Goal: Transaction & Acquisition: Subscribe to service/newsletter

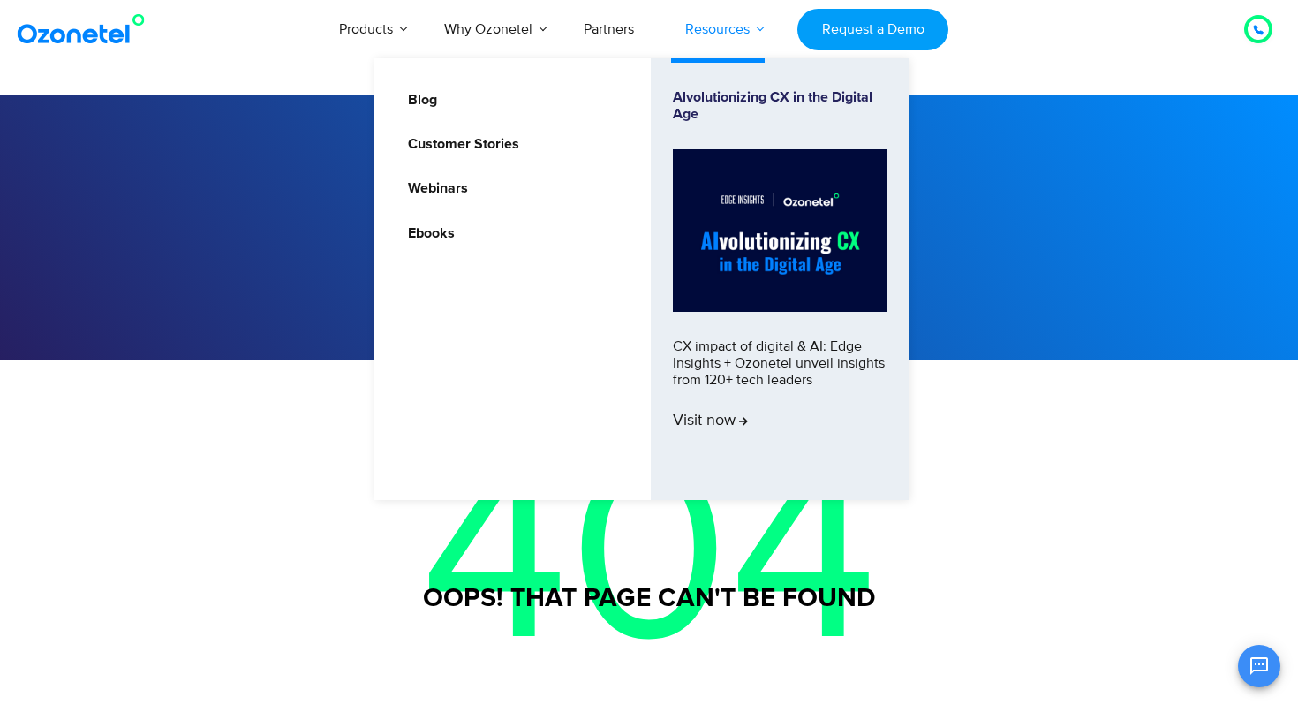
click at [723, 29] on link "Resources" at bounding box center [718, 29] width 116 height 58
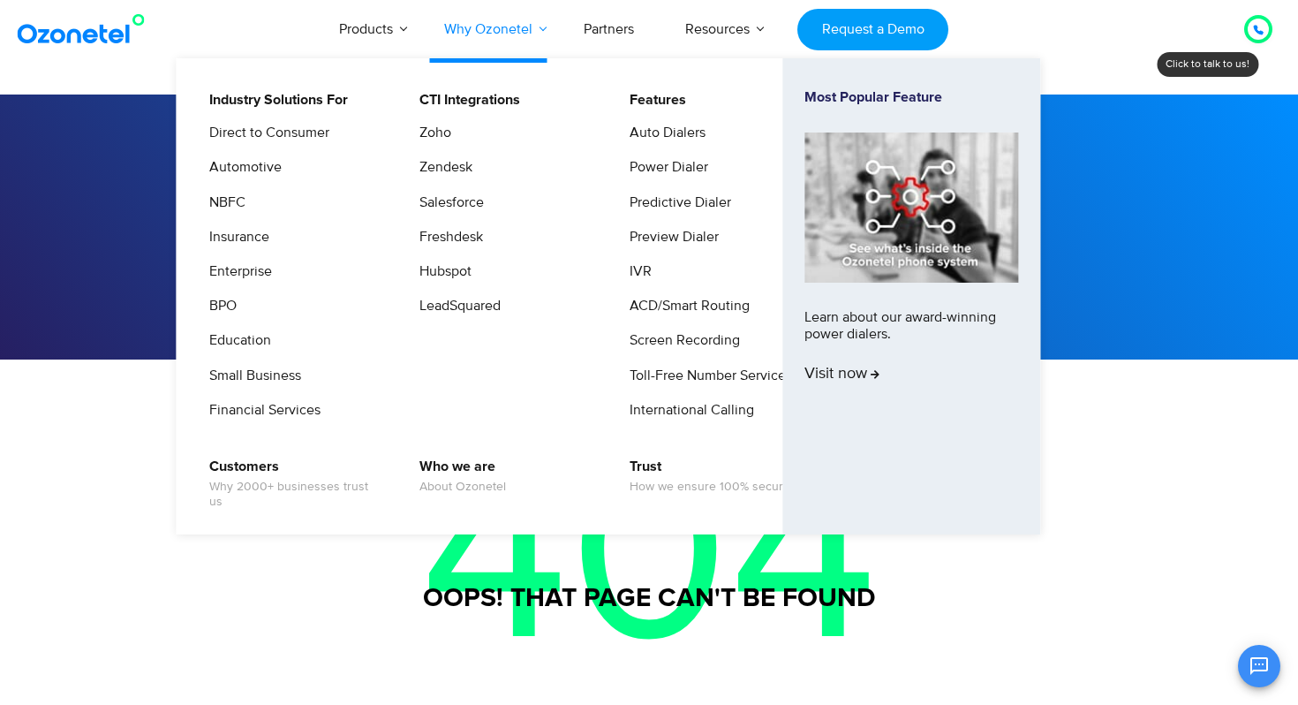
click at [468, 27] on link "Why Ozonetel" at bounding box center [489, 29] width 140 height 58
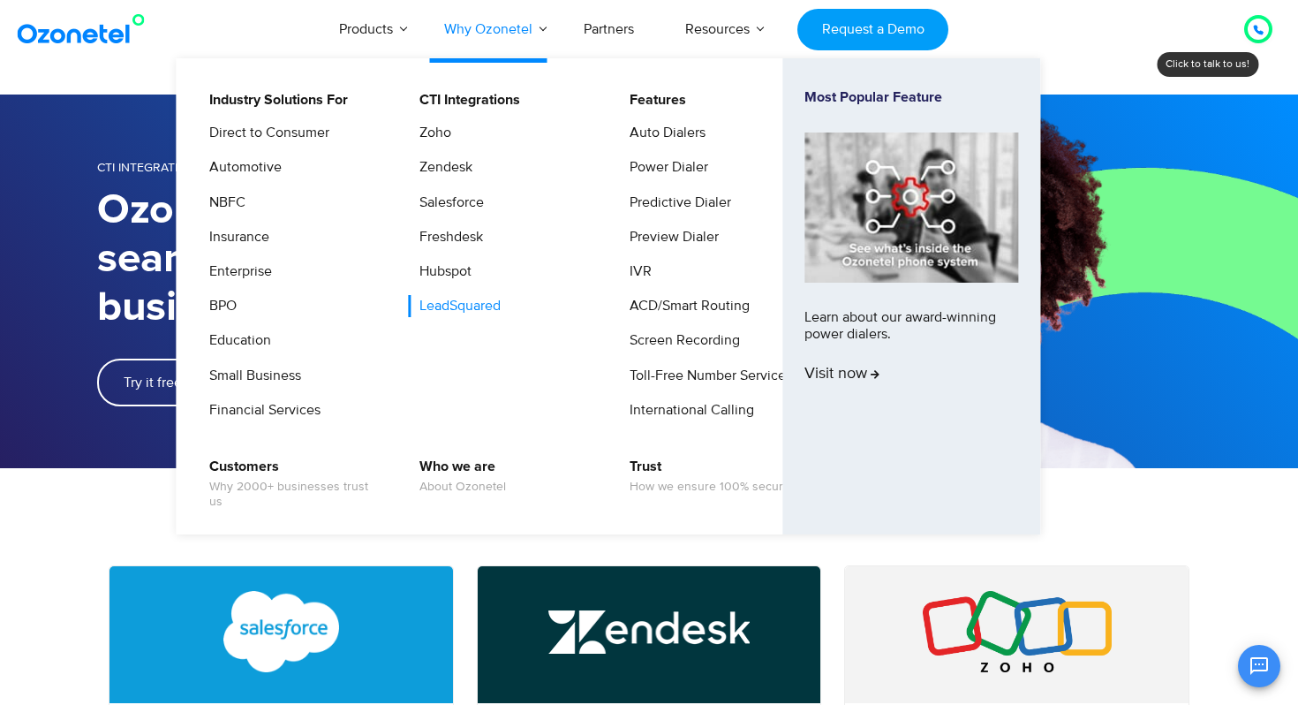
click at [483, 308] on link "LeadSquared" at bounding box center [455, 306] width 95 height 22
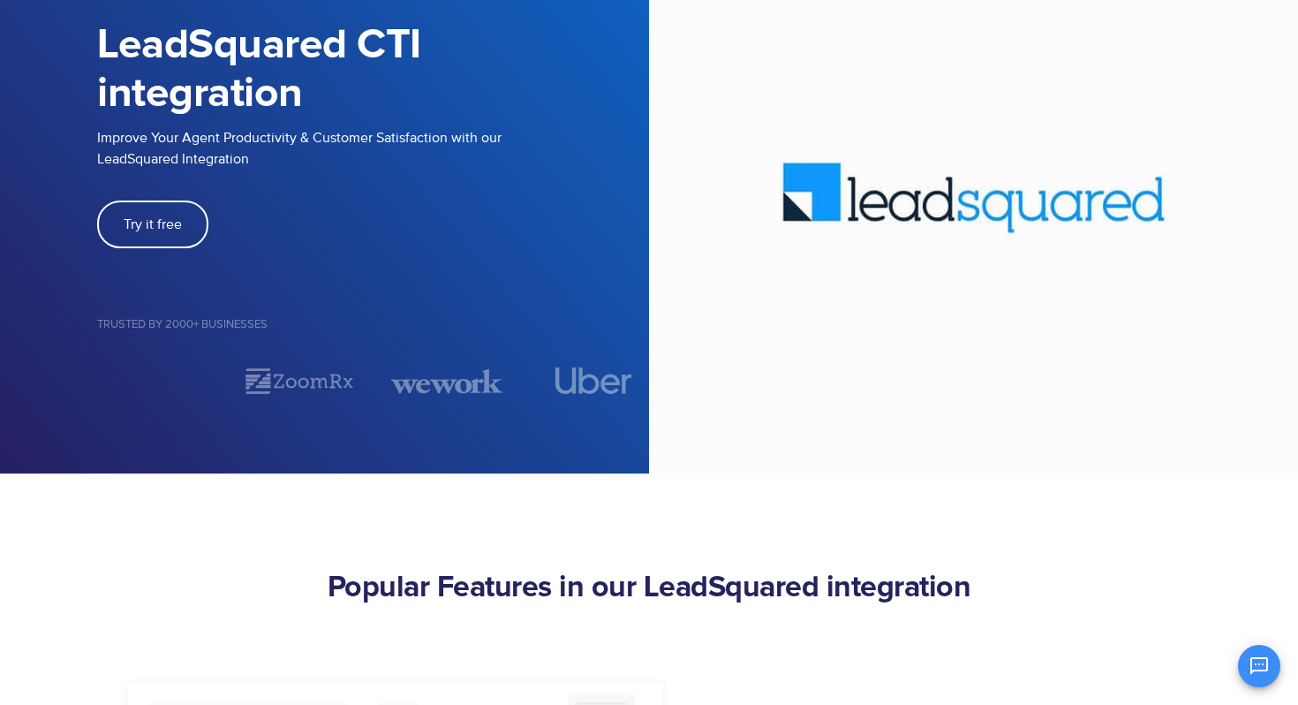
scroll to position [118, 0]
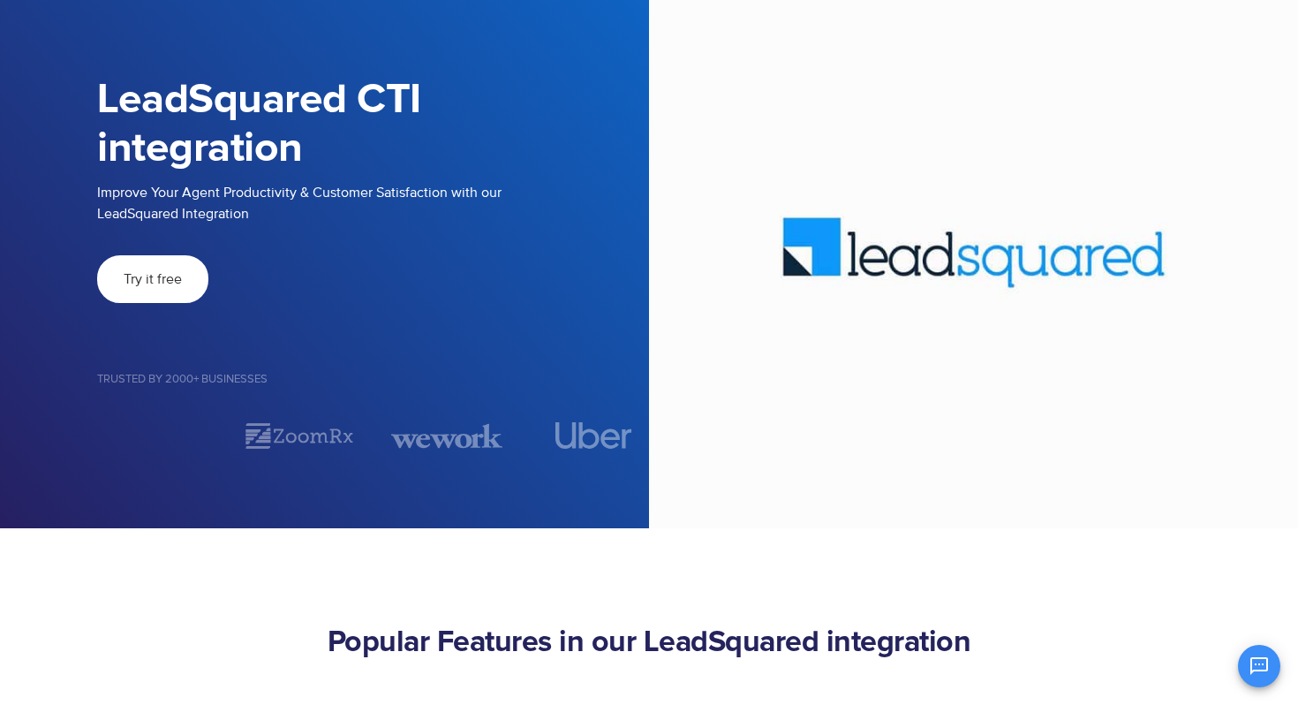
click at [147, 278] on span "Try it free" at bounding box center [153, 279] width 58 height 14
